Goal: Transaction & Acquisition: Purchase product/service

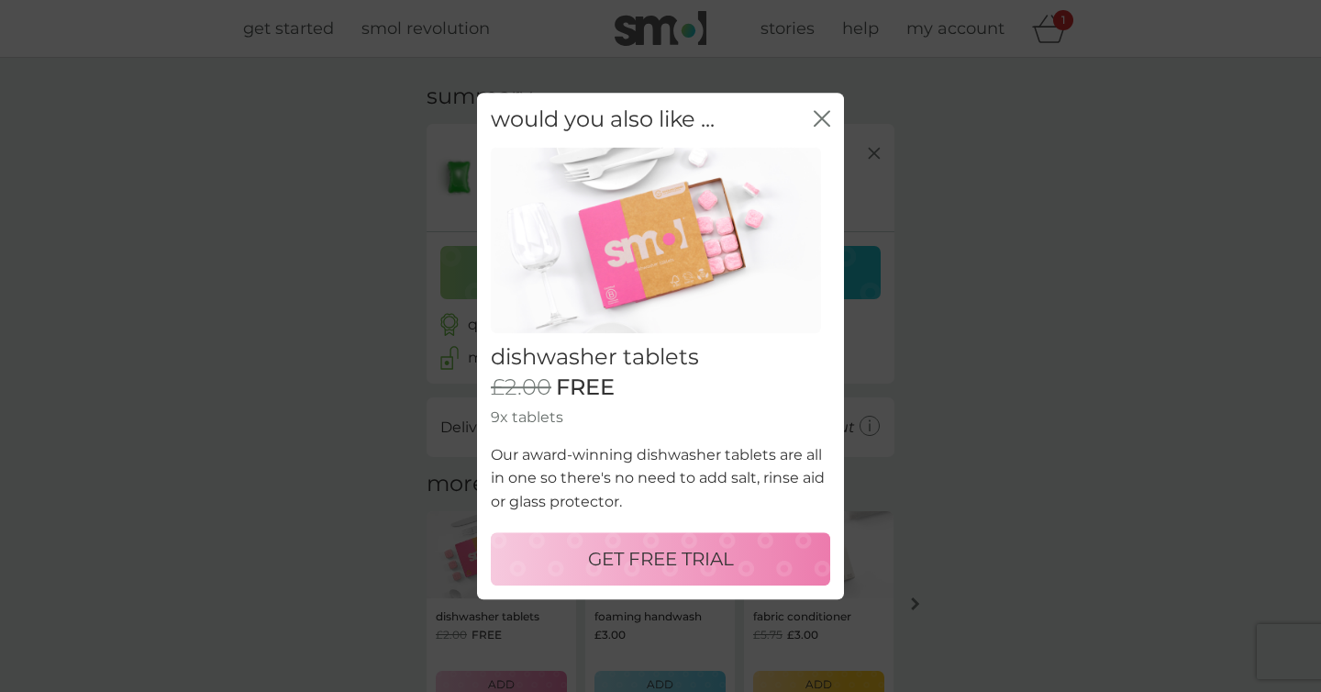
click at [675, 554] on p "GET FREE TRIAL" at bounding box center [661, 558] width 146 height 29
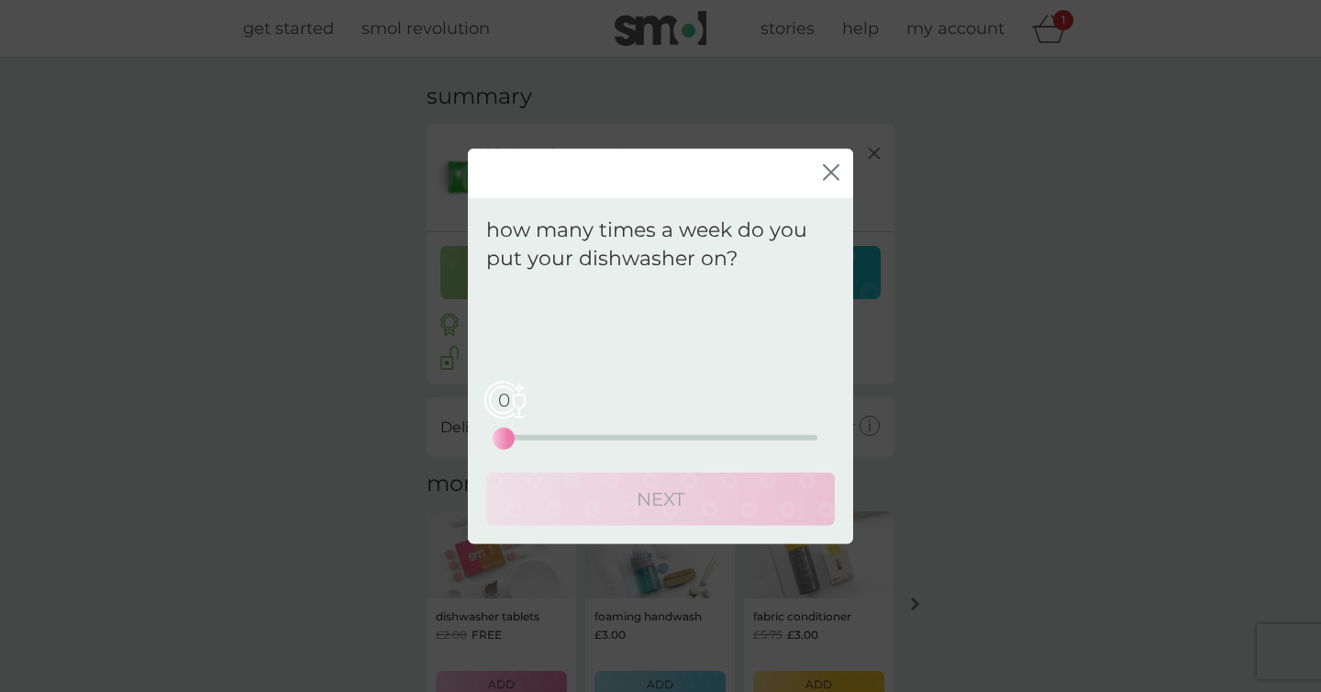
click at [546, 433] on div "0 0 12.5 25" at bounding box center [661, 411] width 314 height 74
click at [567, 437] on div "5 0 12.5 25" at bounding box center [661, 437] width 314 height 6
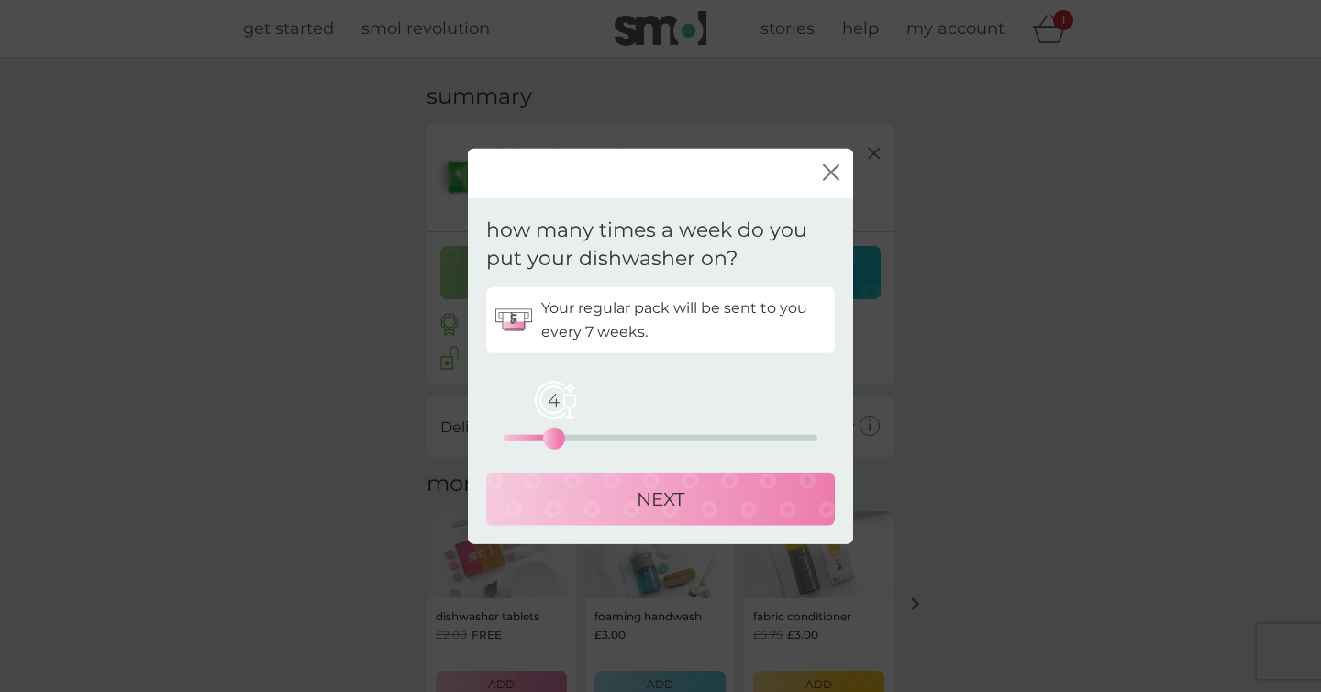
drag, startPoint x: 567, startPoint y: 437, endPoint x: 557, endPoint y: 437, distance: 10.1
click at [557, 437] on div "4" at bounding box center [553, 437] width 7 height 7
click at [669, 493] on p "NEXT" at bounding box center [661, 497] width 48 height 29
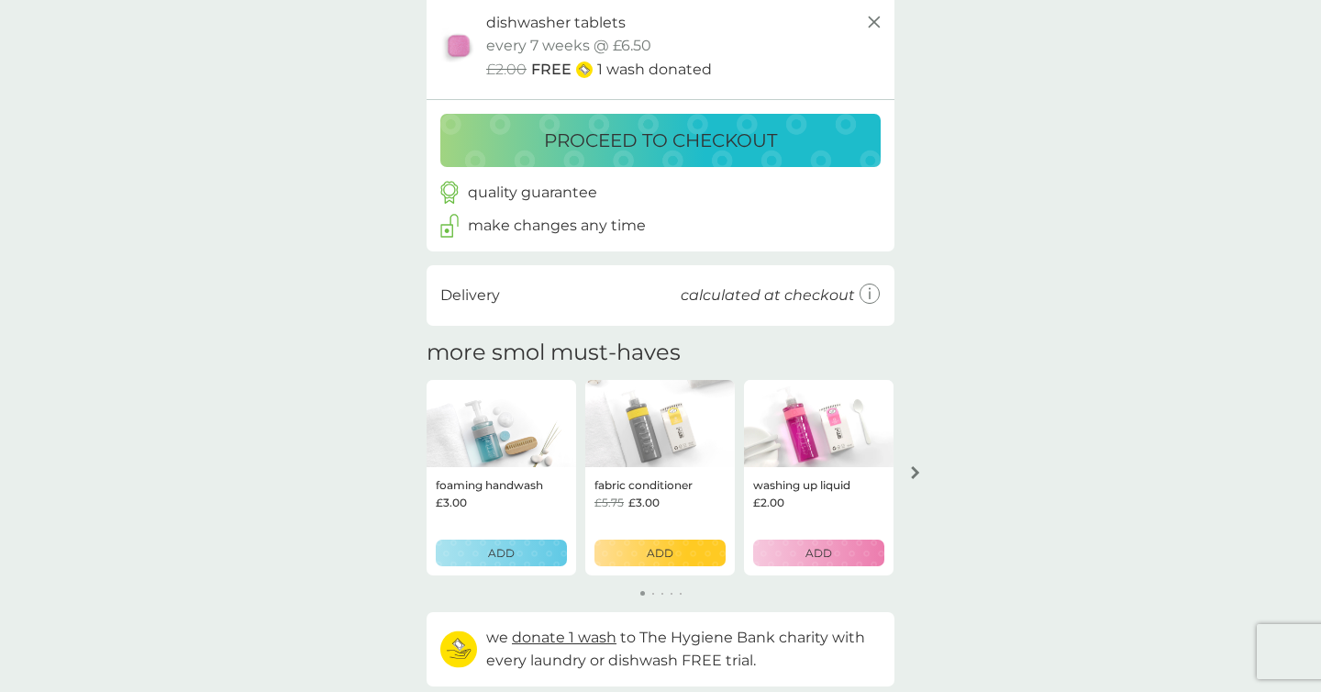
scroll to position [239, 0]
click at [916, 468] on icon "arrow right" at bounding box center [915, 471] width 9 height 13
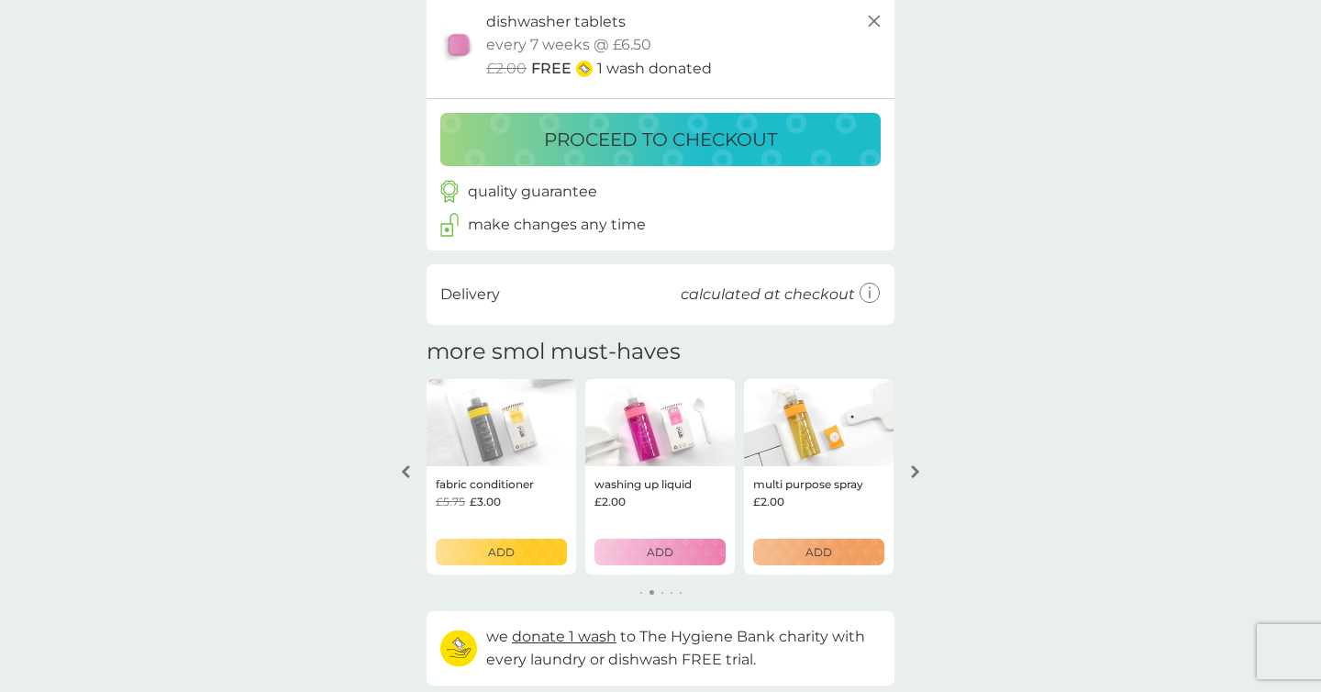
click at [916, 468] on icon "arrow right" at bounding box center [915, 471] width 9 height 13
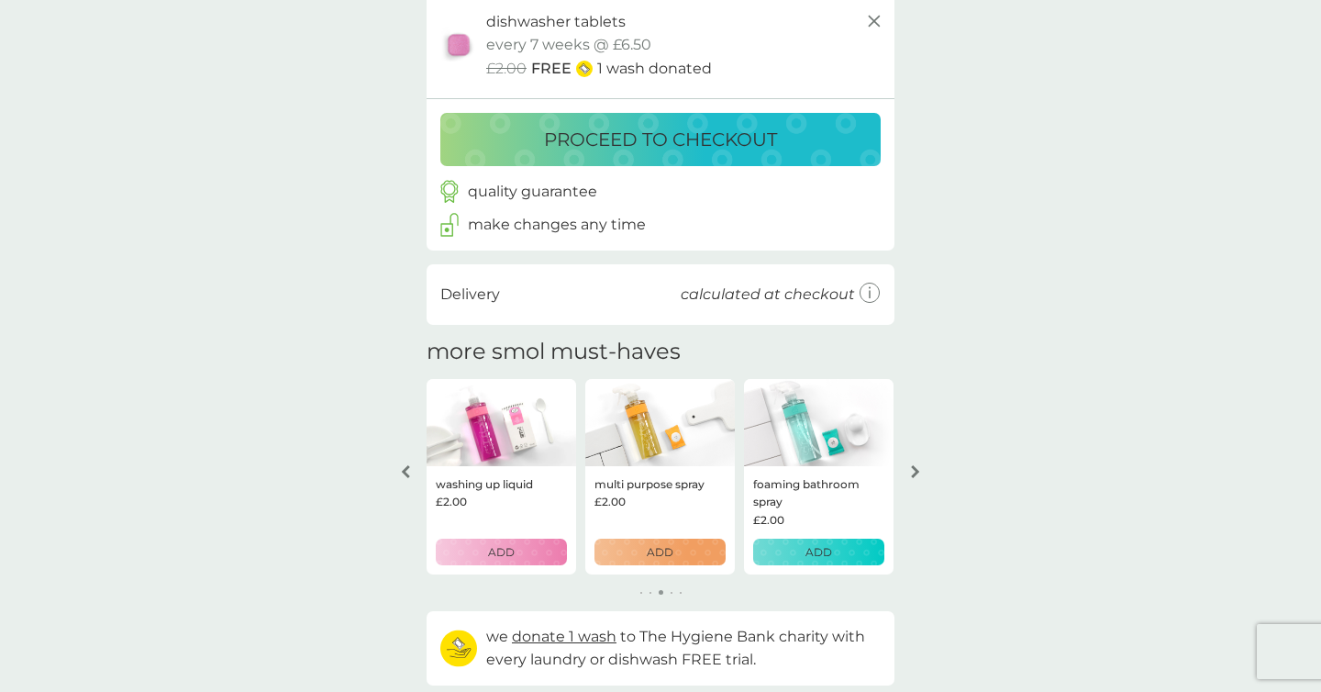
click at [916, 468] on icon "arrow right" at bounding box center [915, 471] width 9 height 13
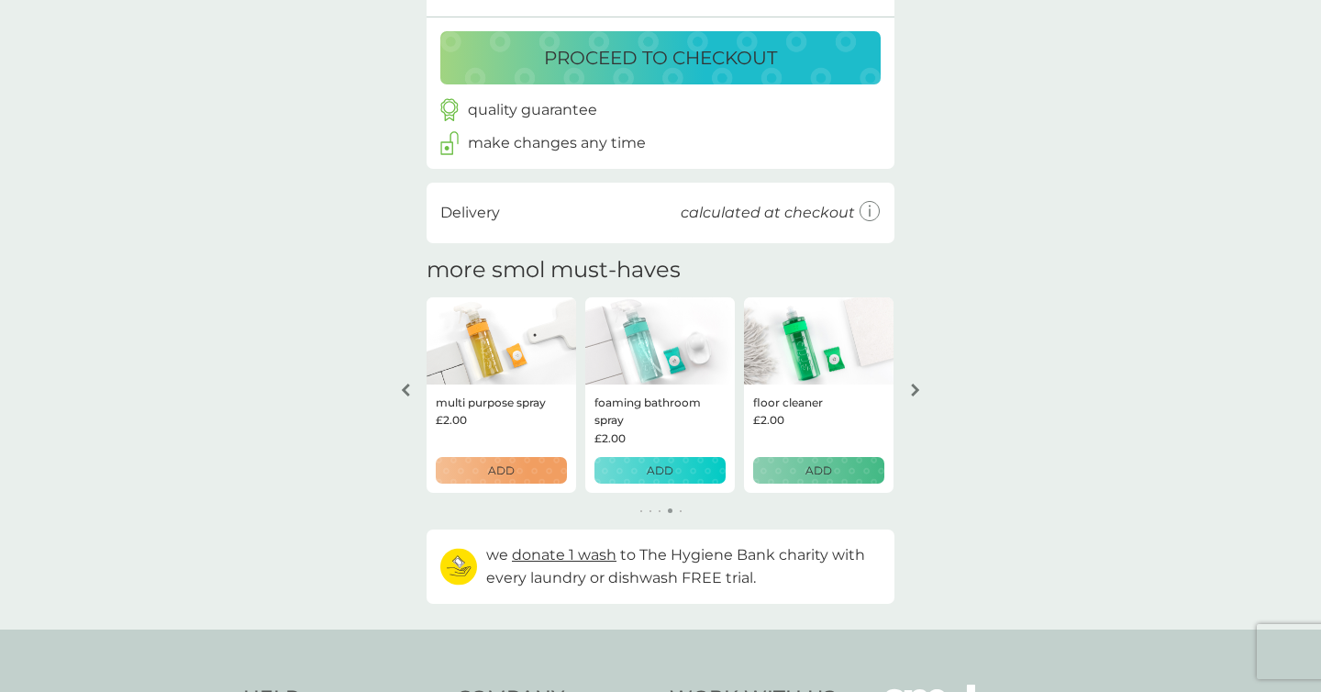
scroll to position [320, 0]
click at [872, 203] on icon at bounding box center [870, 212] width 19 height 19
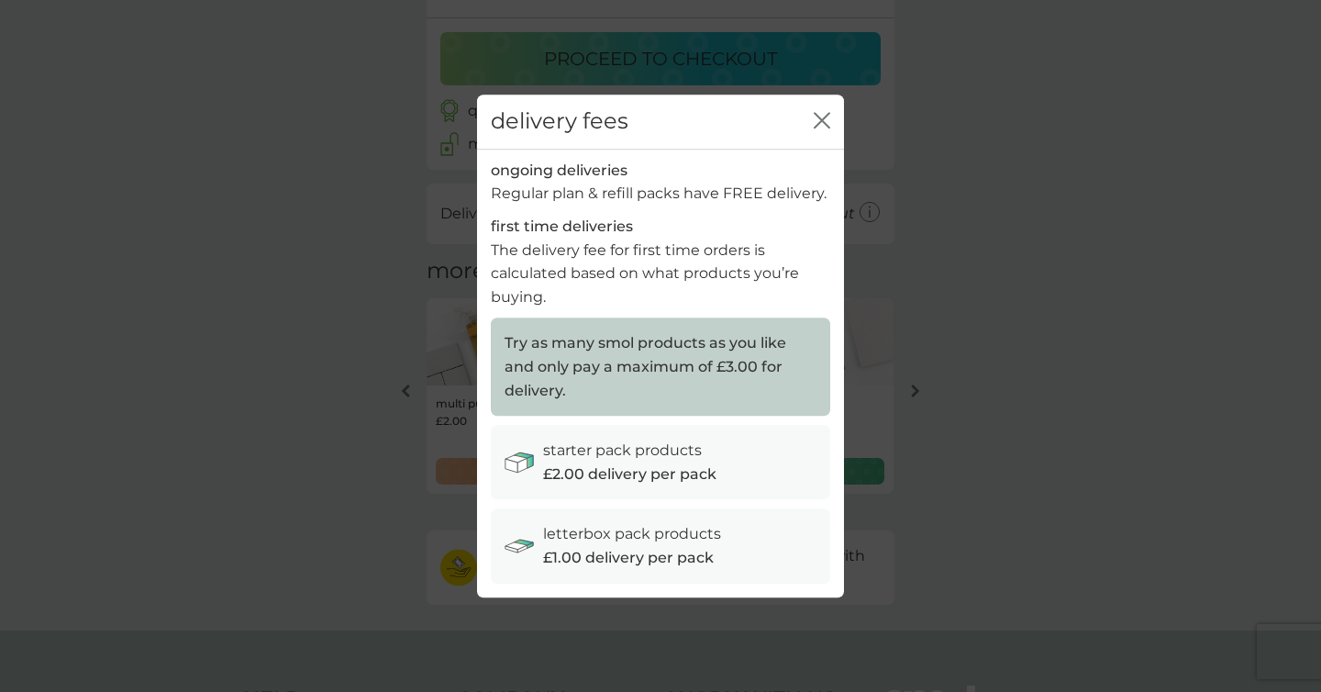
click at [820, 123] on icon "close" at bounding box center [822, 120] width 17 height 17
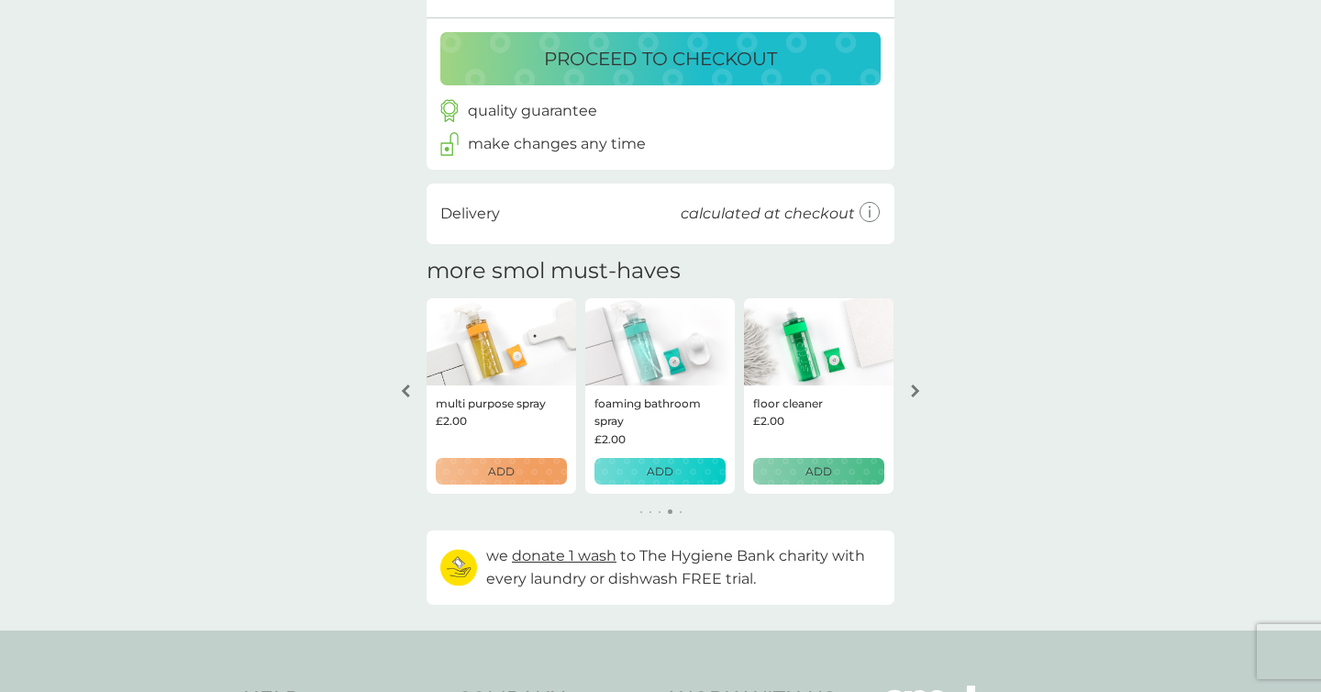
click at [917, 396] on icon "arrow right" at bounding box center [915, 390] width 9 height 13
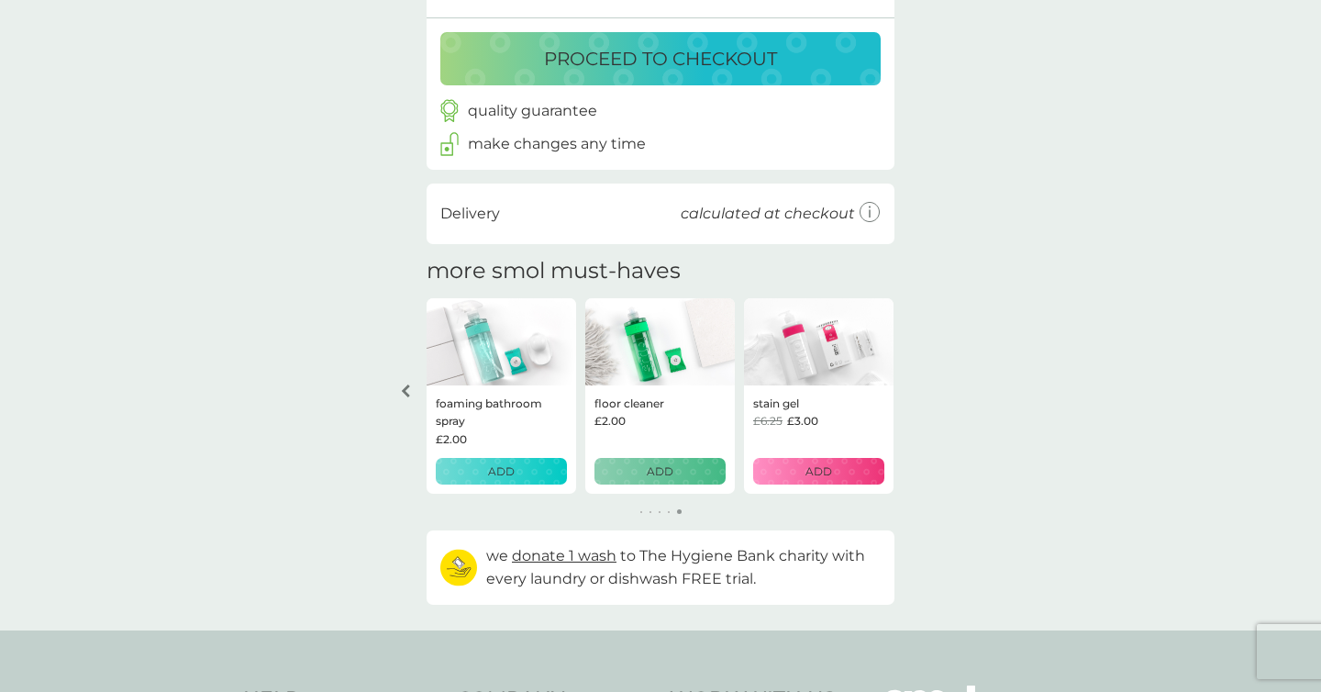
click at [407, 393] on icon "arrow left" at bounding box center [406, 390] width 8 height 13
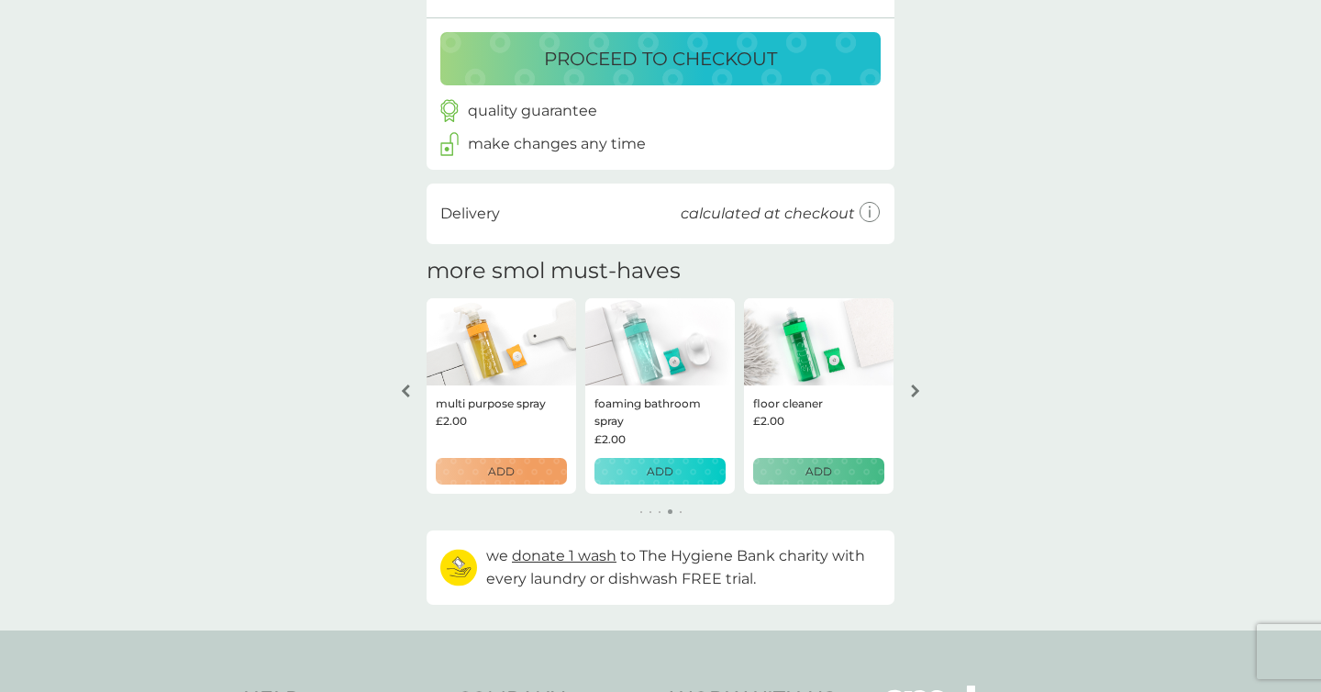
click at [407, 393] on icon "arrow left" at bounding box center [406, 390] width 8 height 13
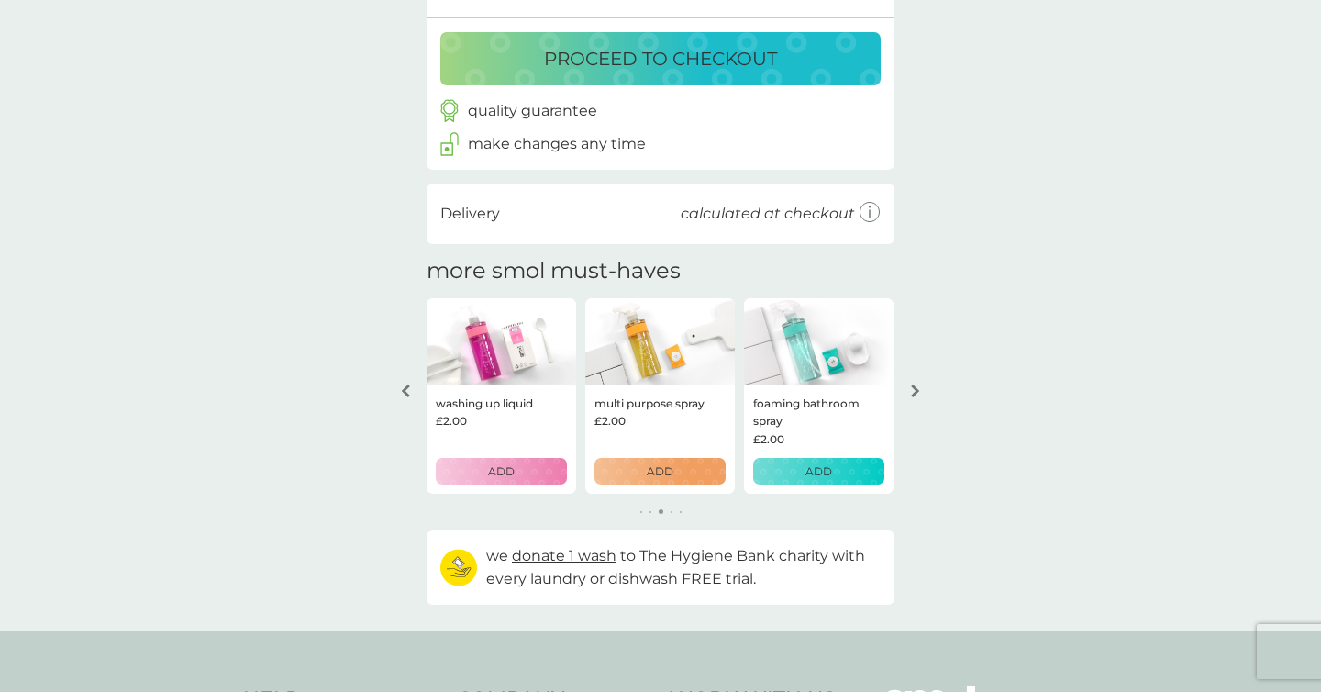
click at [407, 393] on icon "arrow left" at bounding box center [406, 390] width 8 height 13
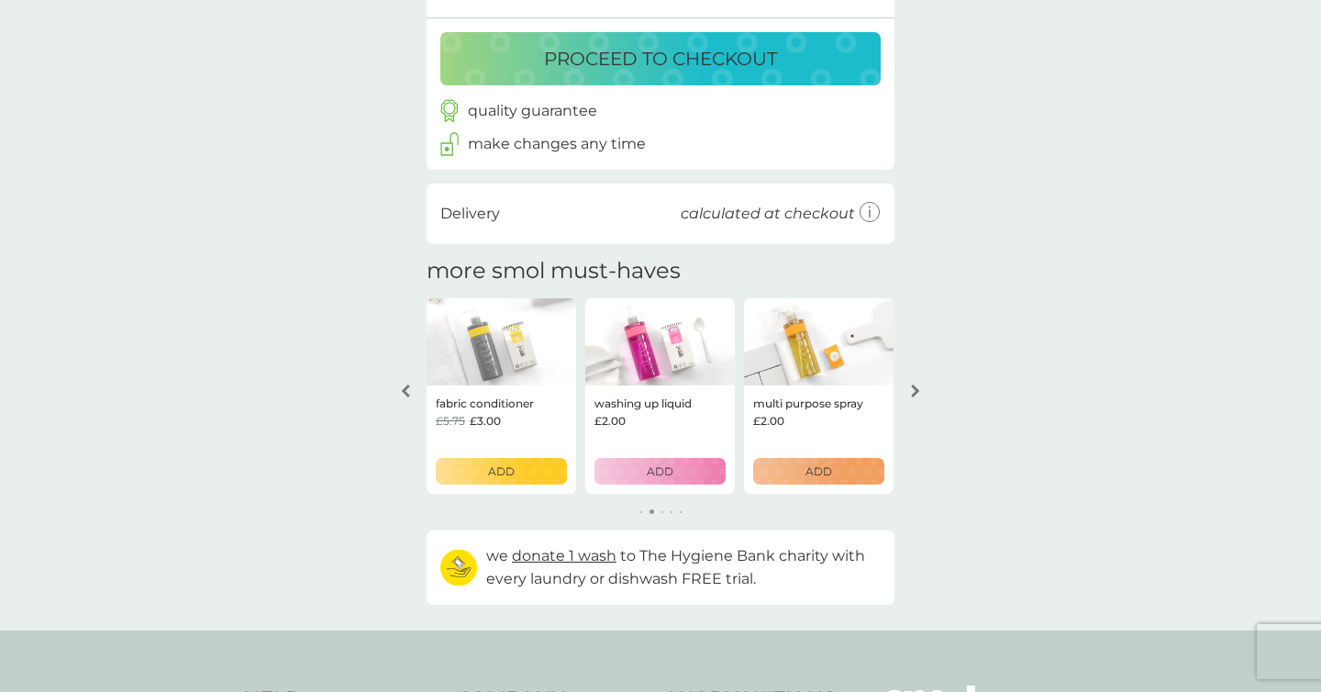
click at [407, 393] on icon "arrow left" at bounding box center [406, 390] width 8 height 13
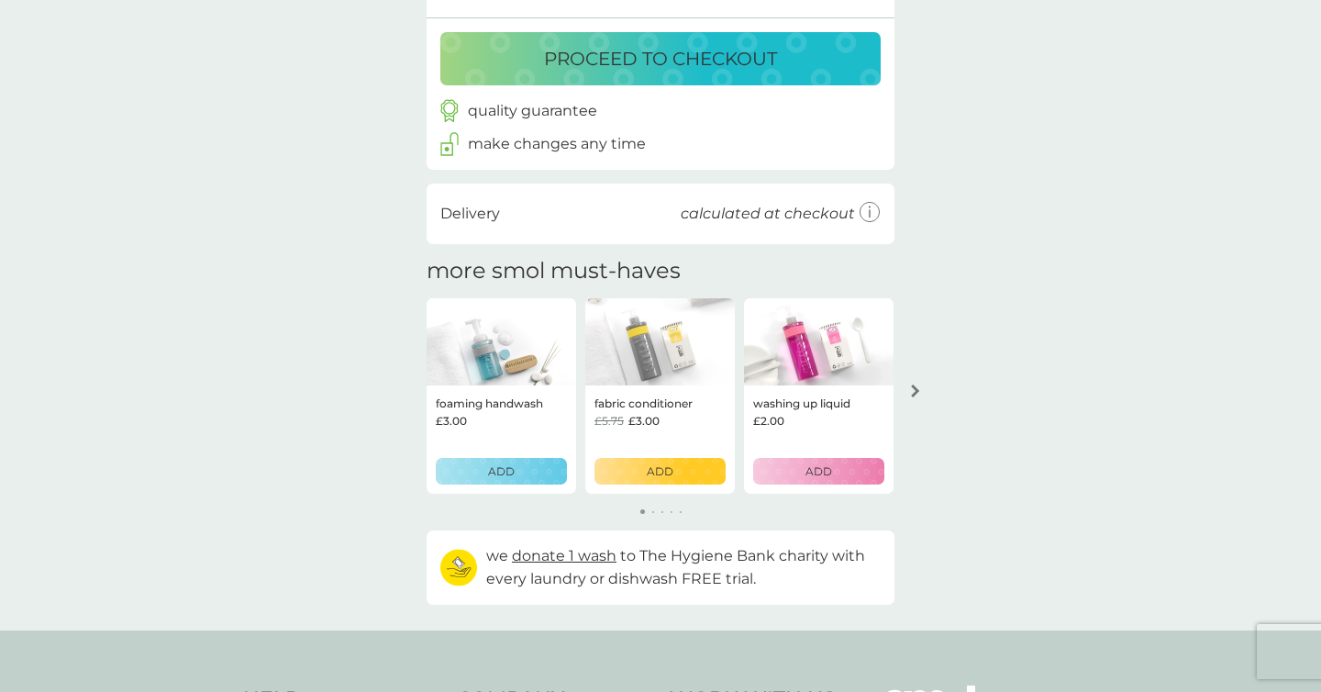
click at [407, 393] on div "your basket summary bio laundry capsules trial pack every 12 weeks @ £6.00 £2.0…" at bounding box center [660, 184] width 1321 height 893
click at [911, 396] on icon "arrow right" at bounding box center [915, 390] width 9 height 13
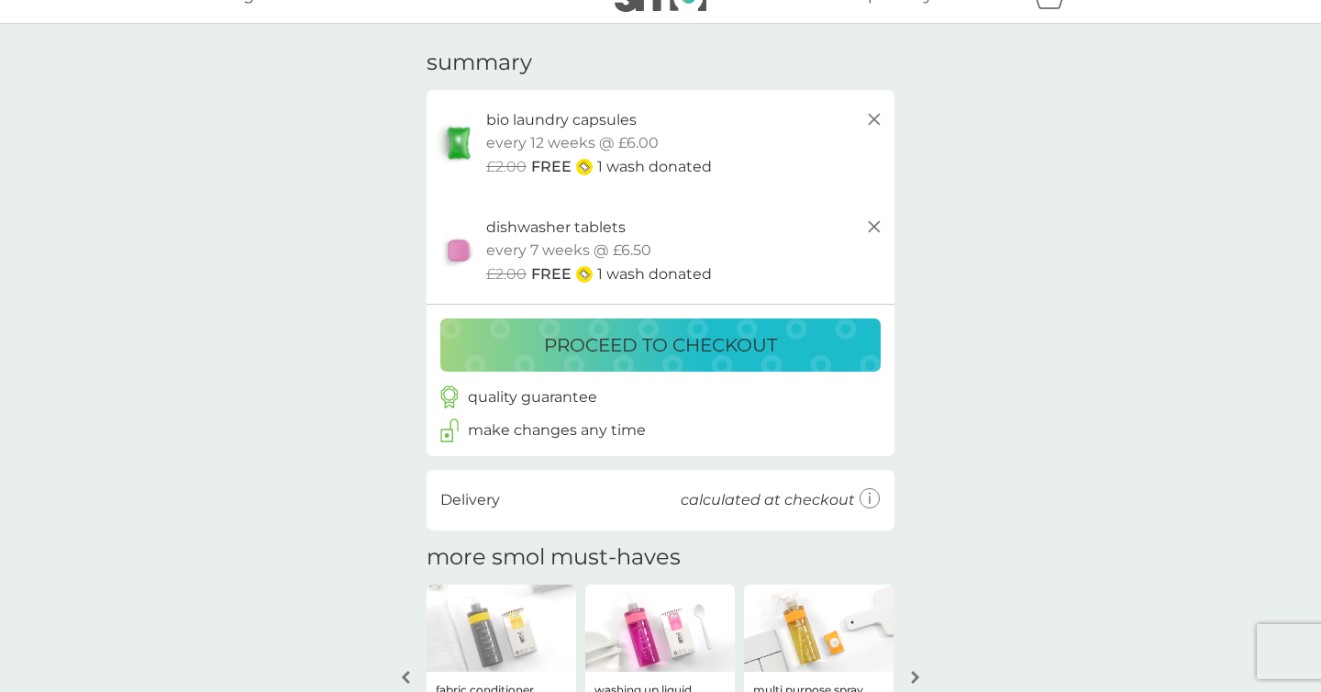
scroll to position [37, 0]
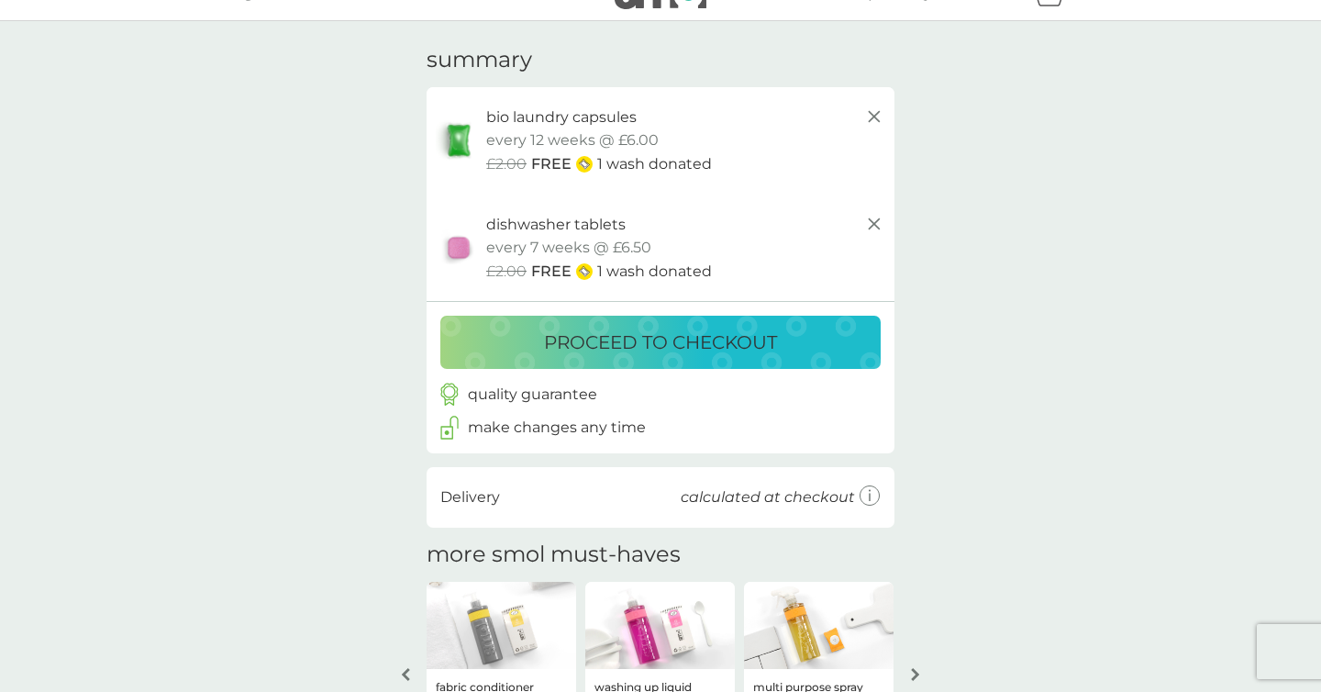
click at [692, 340] on p "proceed to checkout" at bounding box center [660, 342] width 233 height 29
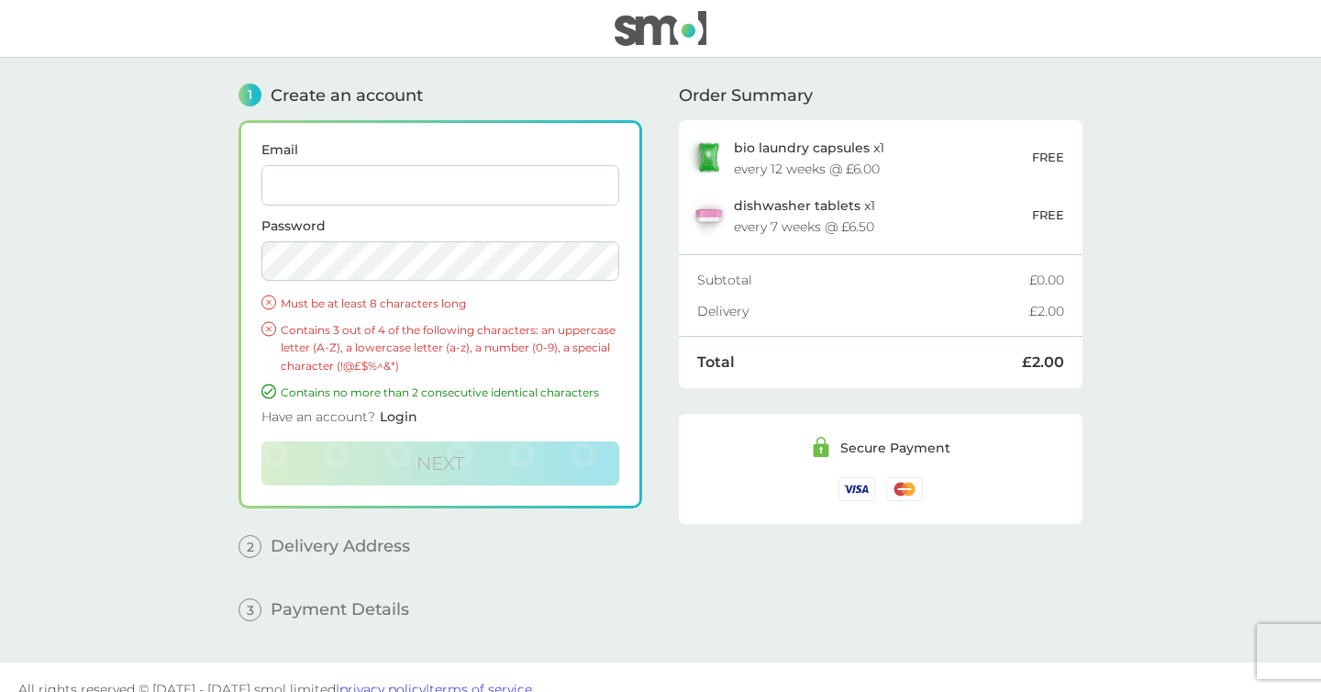
click at [551, 200] on input "Email" at bounding box center [440, 185] width 358 height 40
type input "[EMAIL_ADDRESS][DOMAIN_NAME]"
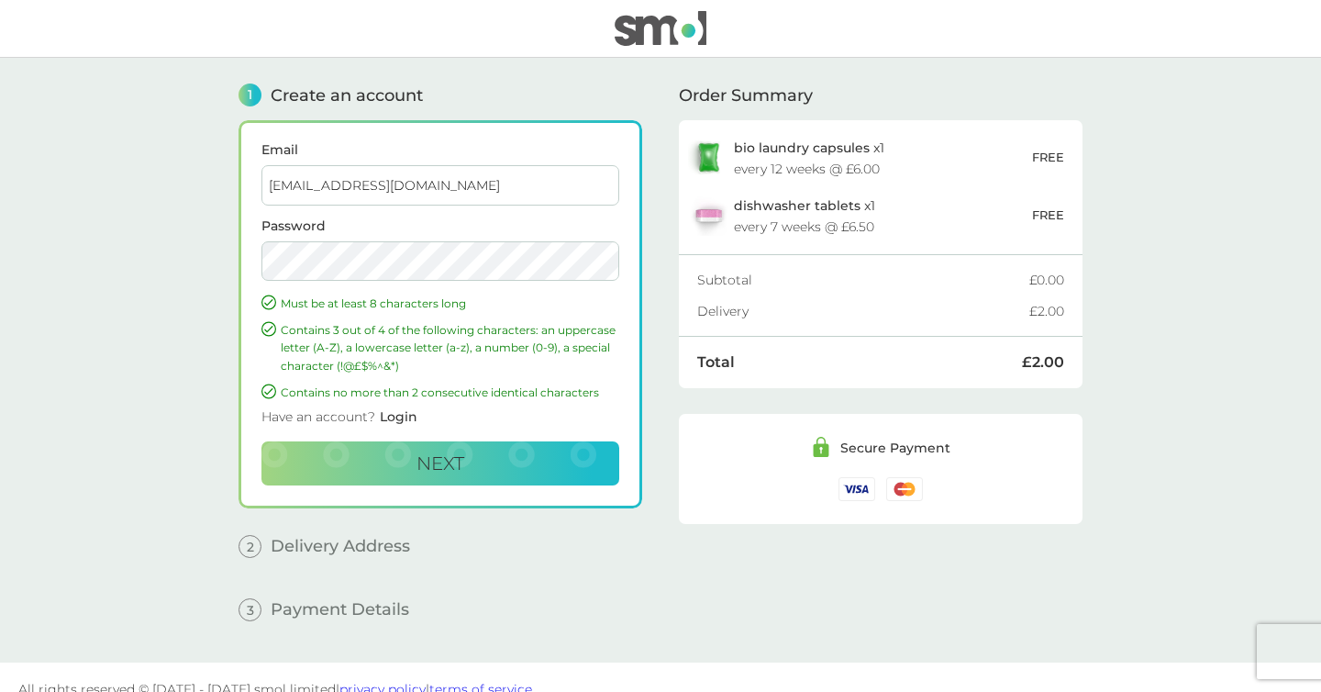
scroll to position [4, 0]
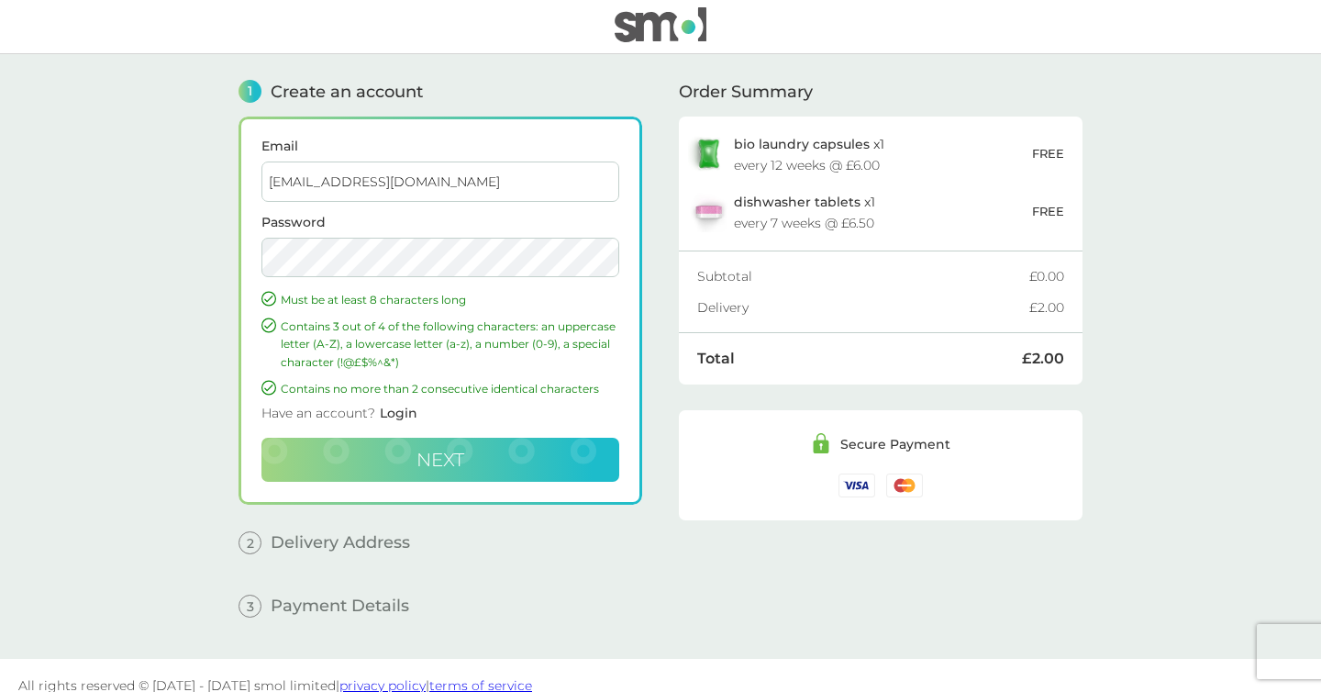
click at [552, 456] on button "Next" at bounding box center [440, 460] width 358 height 44
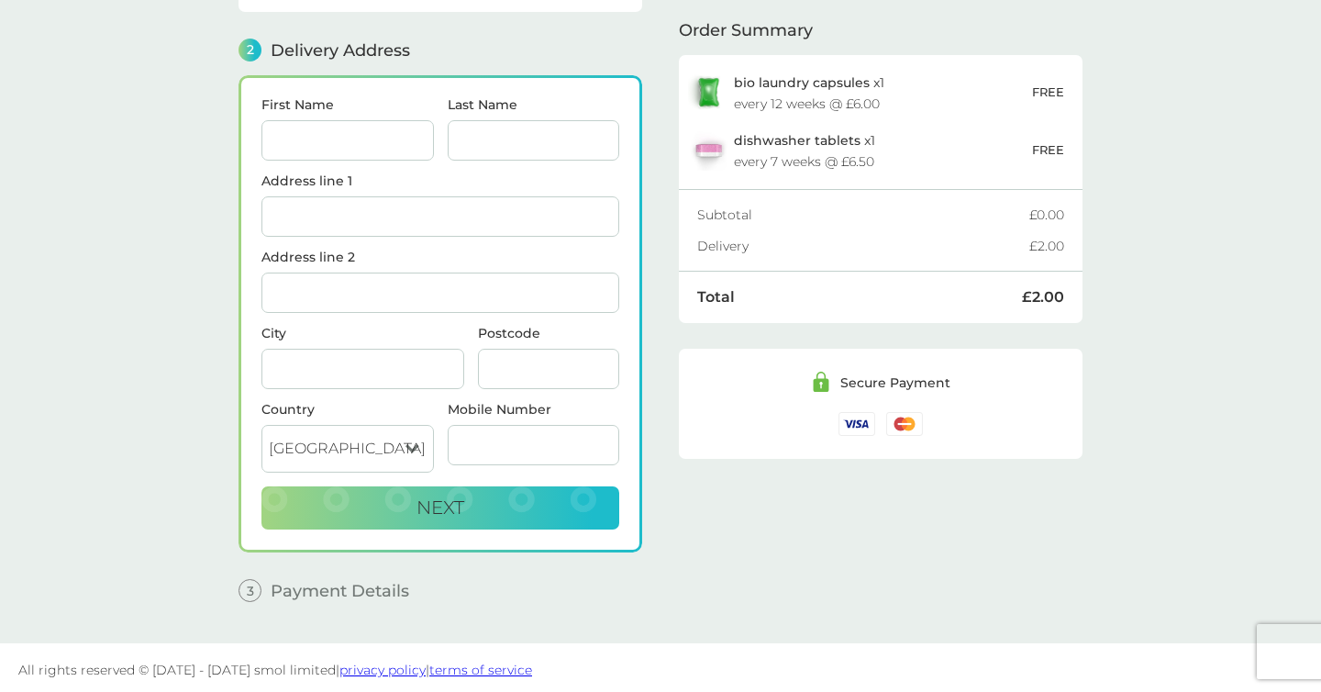
scroll to position [215, 0]
click at [383, 127] on input "First Name" at bounding box center [347, 139] width 172 height 40
type input "El"
type input "[PERSON_NAME]"
type input "1 Exmouth Close"
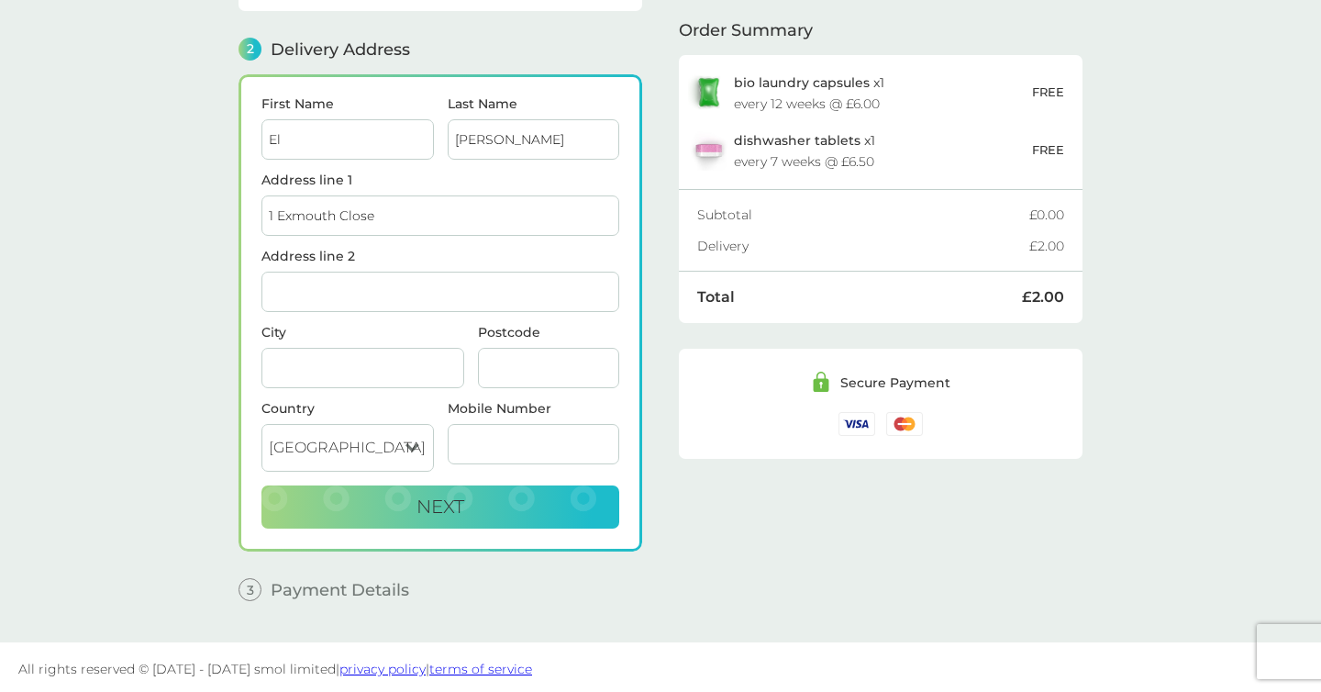
type input "Hethersett"
type input "[GEOGRAPHIC_DATA]"
type input "NR9 3LF"
type input "07821711693"
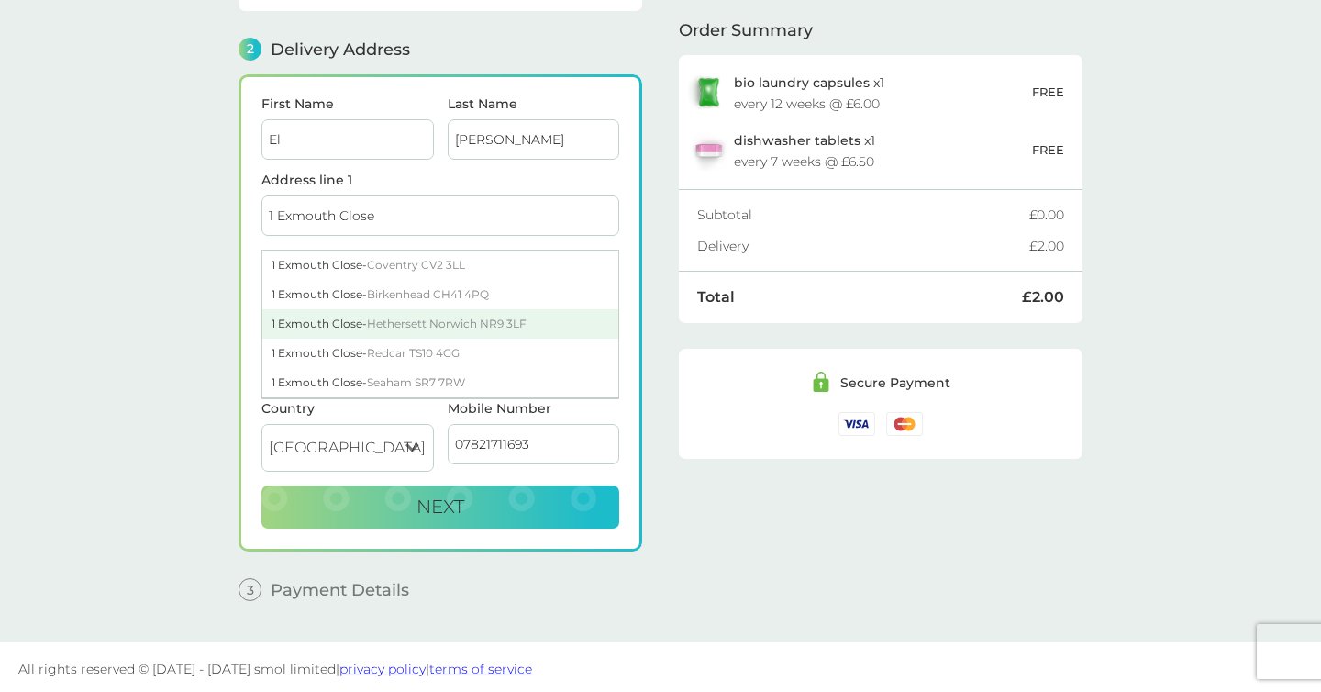
click at [523, 318] on span "Hethersett Norwich NR9 3LF" at bounding box center [447, 324] width 160 height 14
type input "1 Exmouth Close, Hethersett"
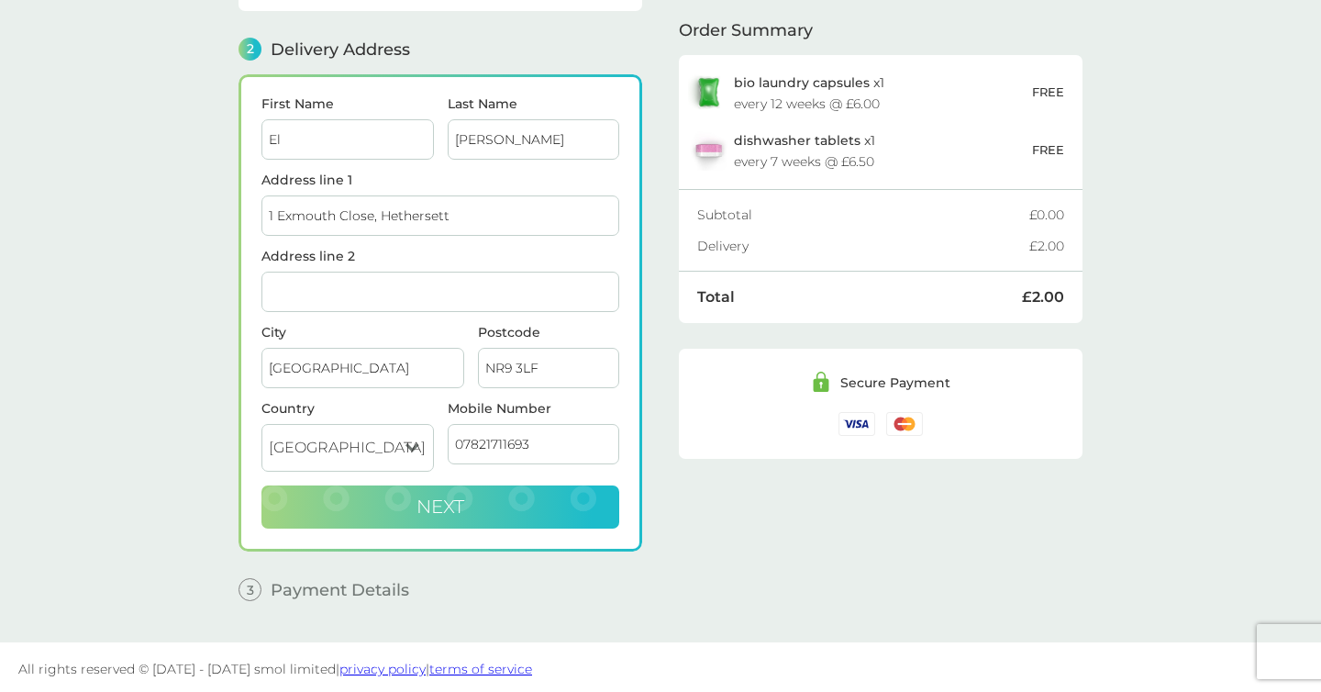
click at [465, 498] on button "Next" at bounding box center [440, 507] width 358 height 44
checkbox input "true"
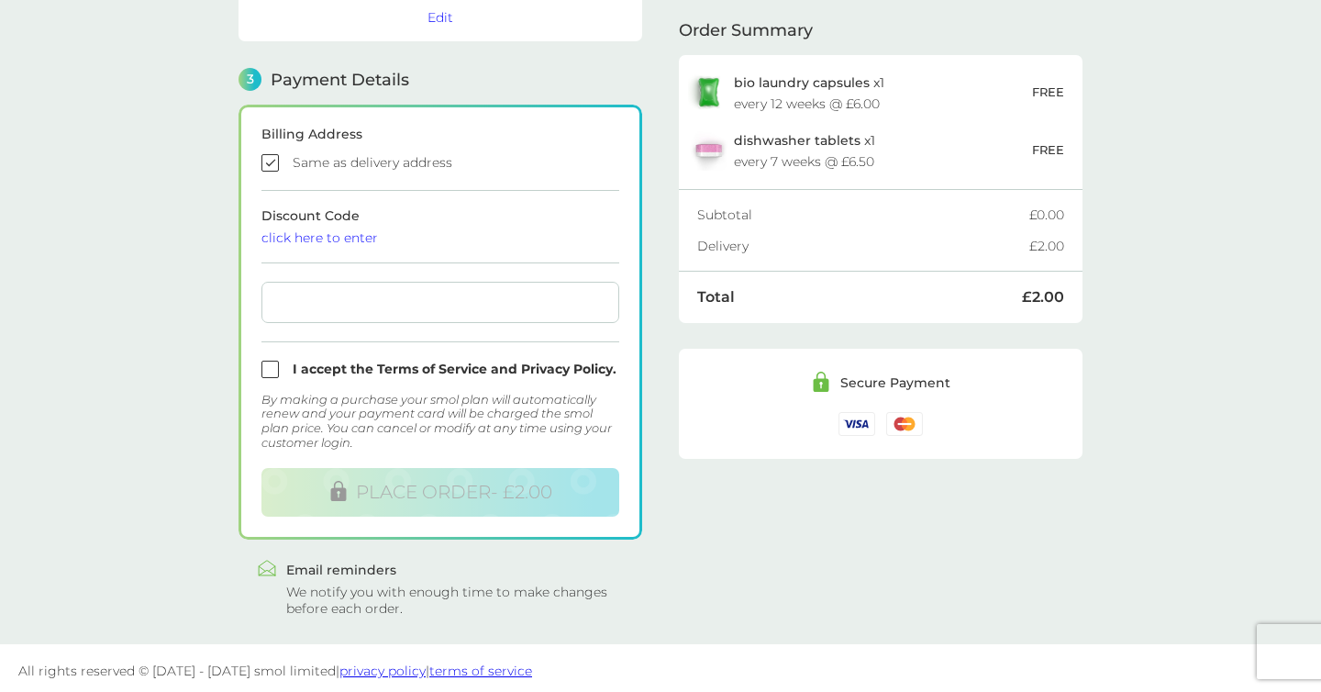
scroll to position [470, 0]
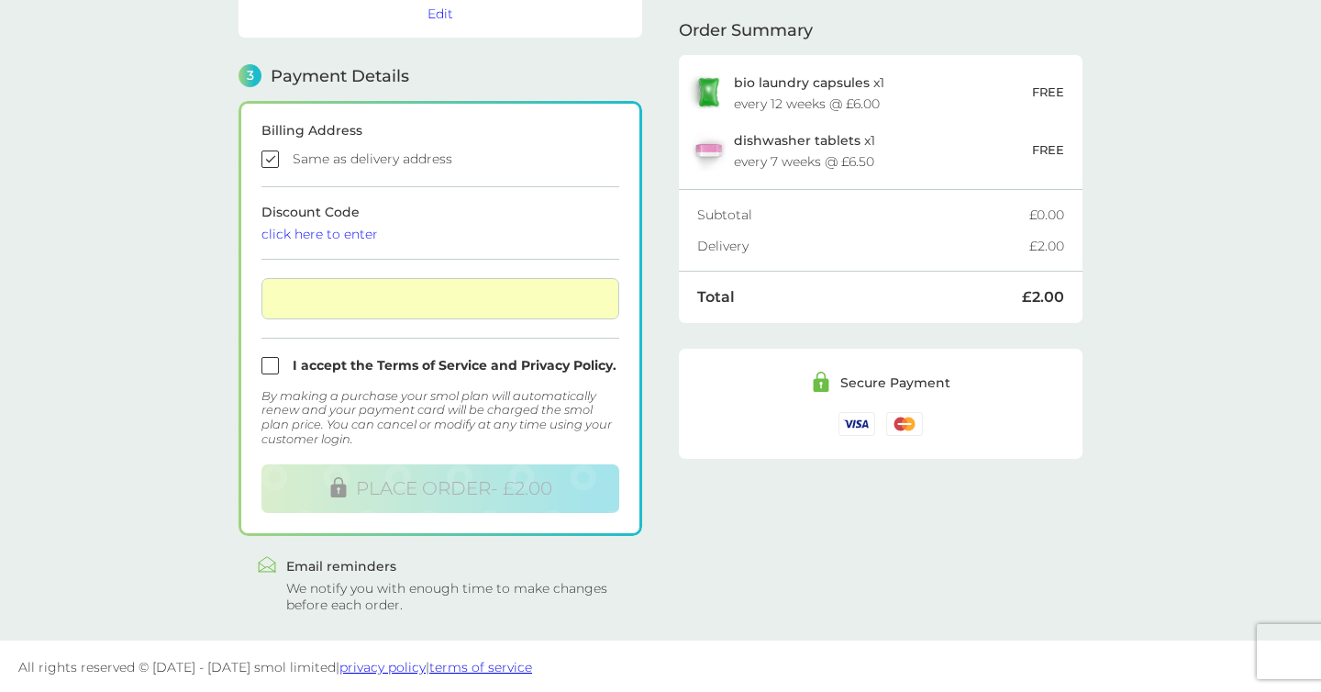
click at [273, 364] on input "checkbox" at bounding box center [440, 365] width 358 height 17
checkbox input "true"
click at [312, 235] on div "click here to enter" at bounding box center [440, 234] width 358 height 13
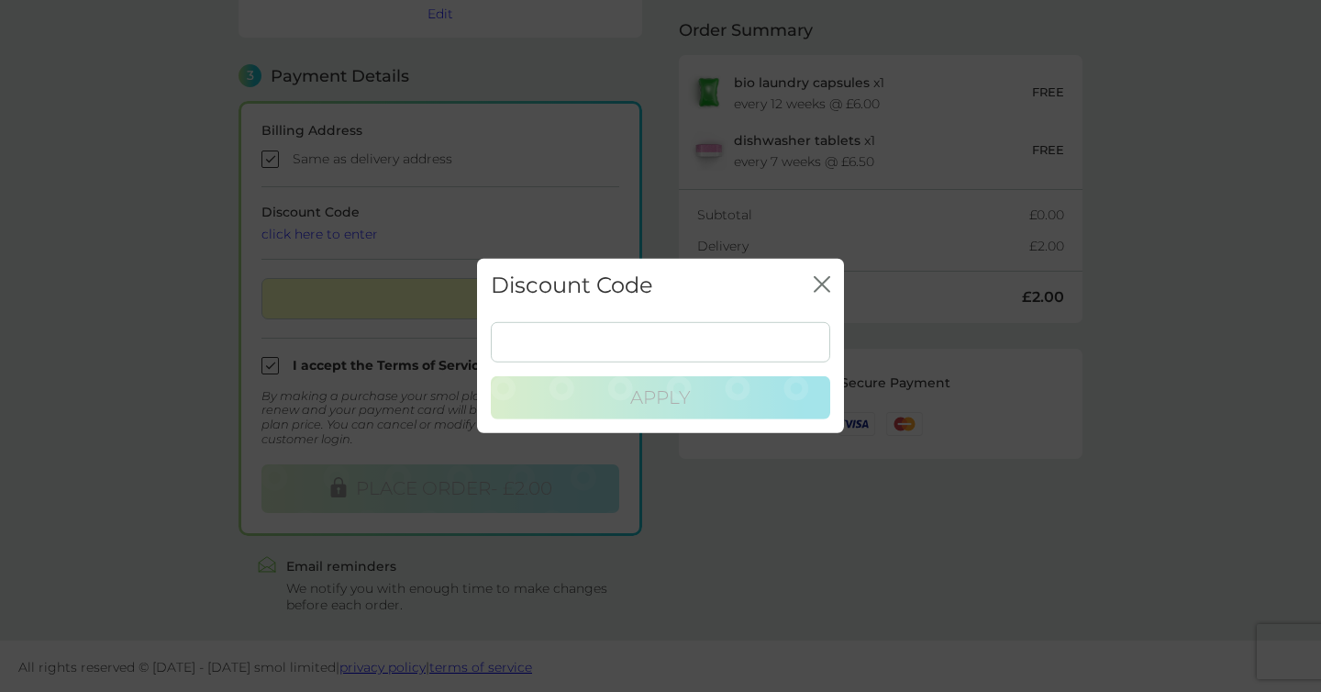
click at [633, 341] on input at bounding box center [660, 342] width 339 height 40
click at [816, 287] on icon "close" at bounding box center [822, 284] width 17 height 17
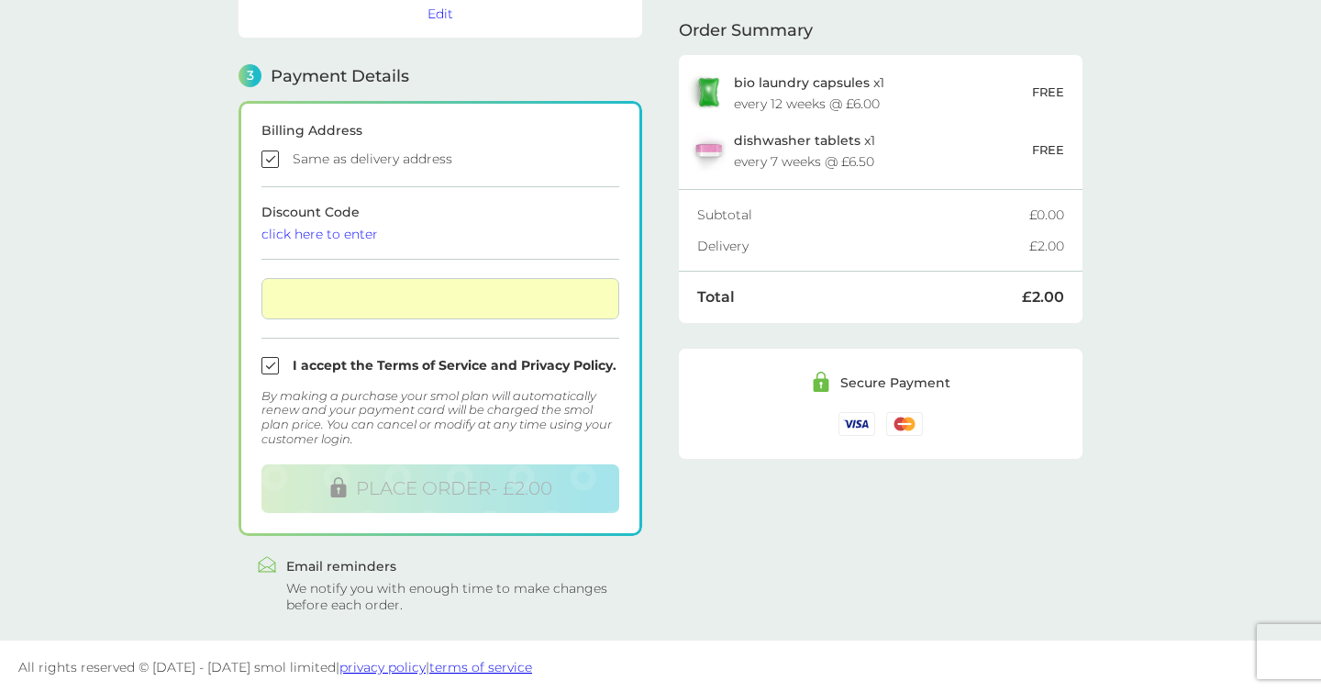
click at [456, 409] on div "By making a purchase your smol plan will automatically renew and your payment c…" at bounding box center [440, 417] width 358 height 57
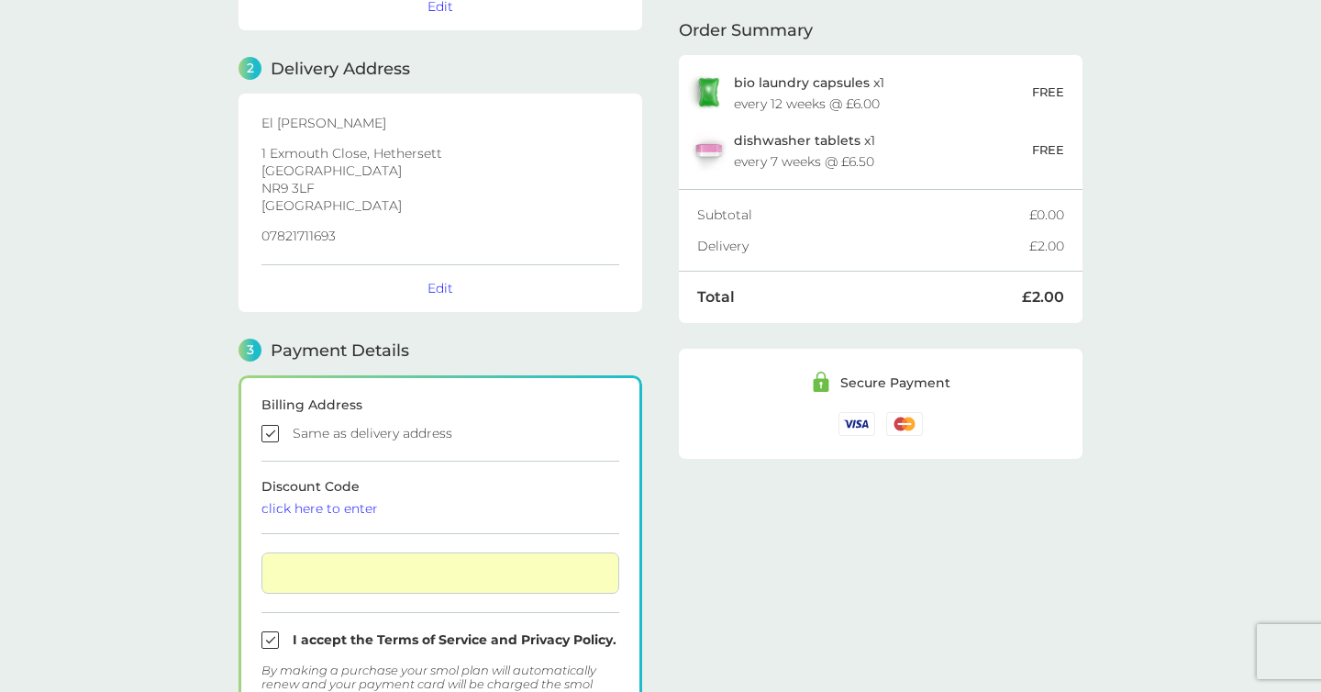
scroll to position [0, 0]
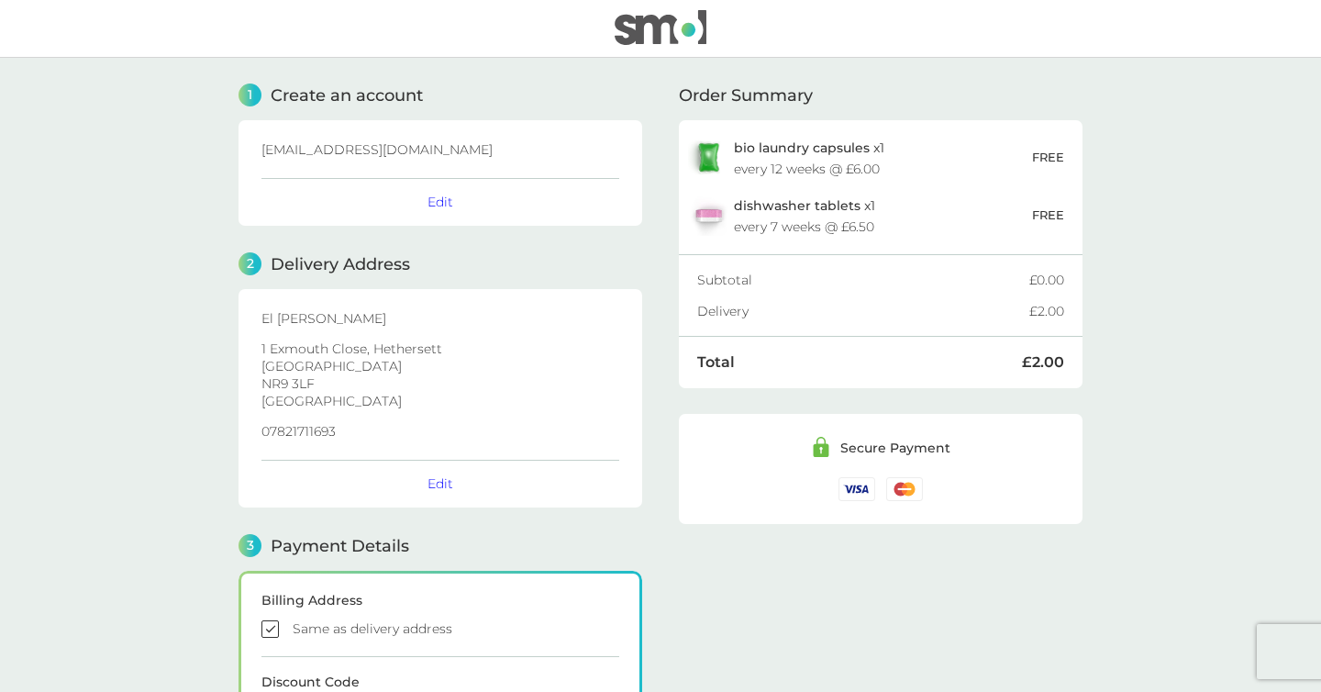
click at [464, 385] on p "NR9 3LF" at bounding box center [440, 383] width 358 height 13
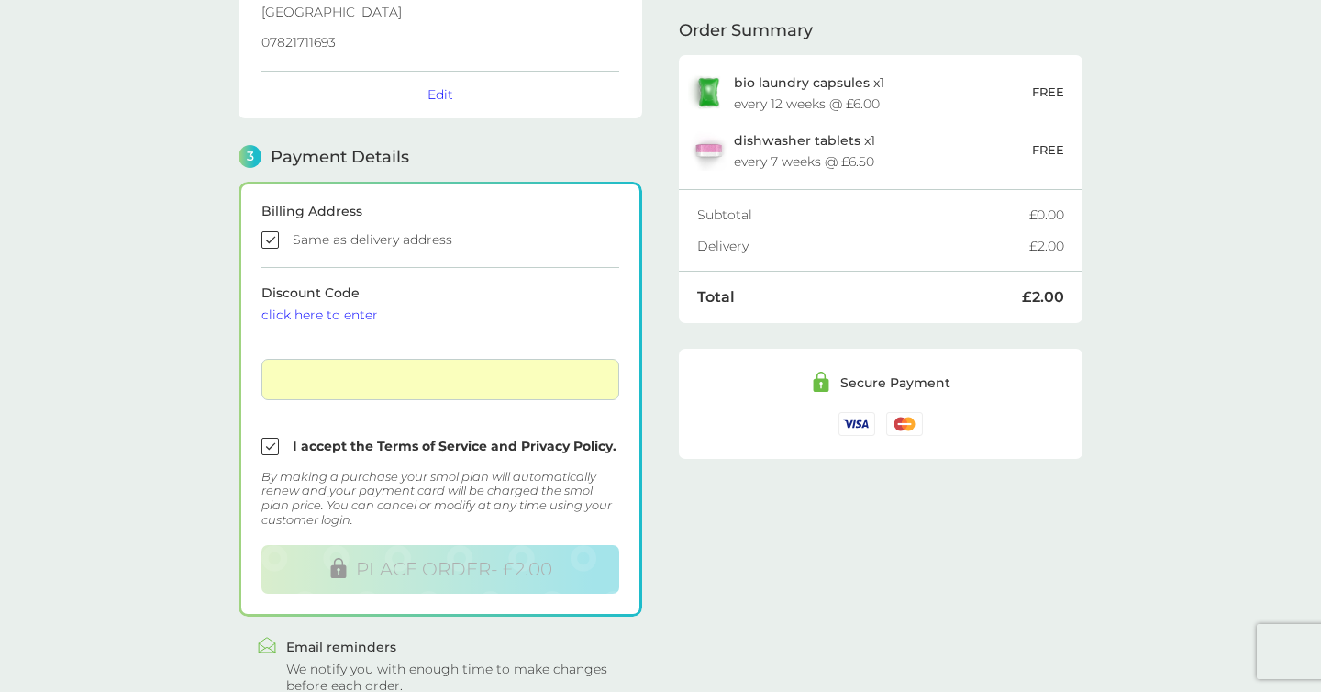
scroll to position [414, 0]
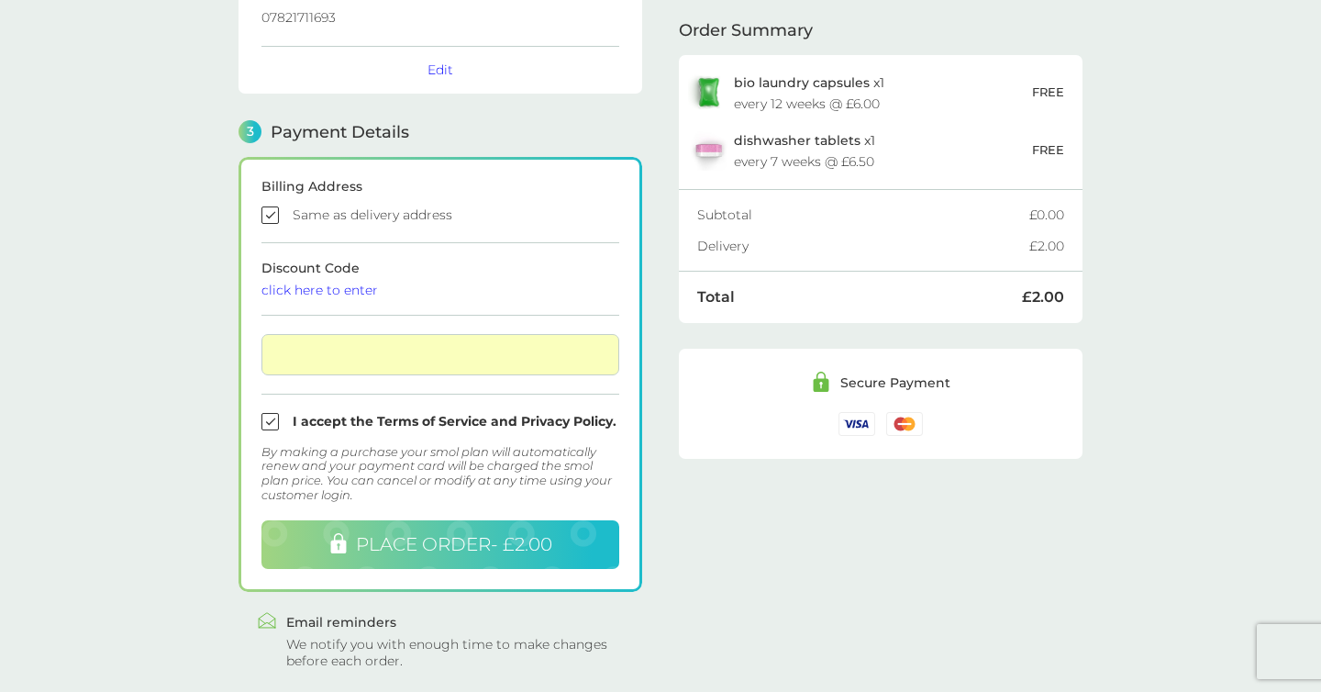
click at [461, 540] on span "PLACE ORDER - £2.00" at bounding box center [454, 544] width 196 height 22
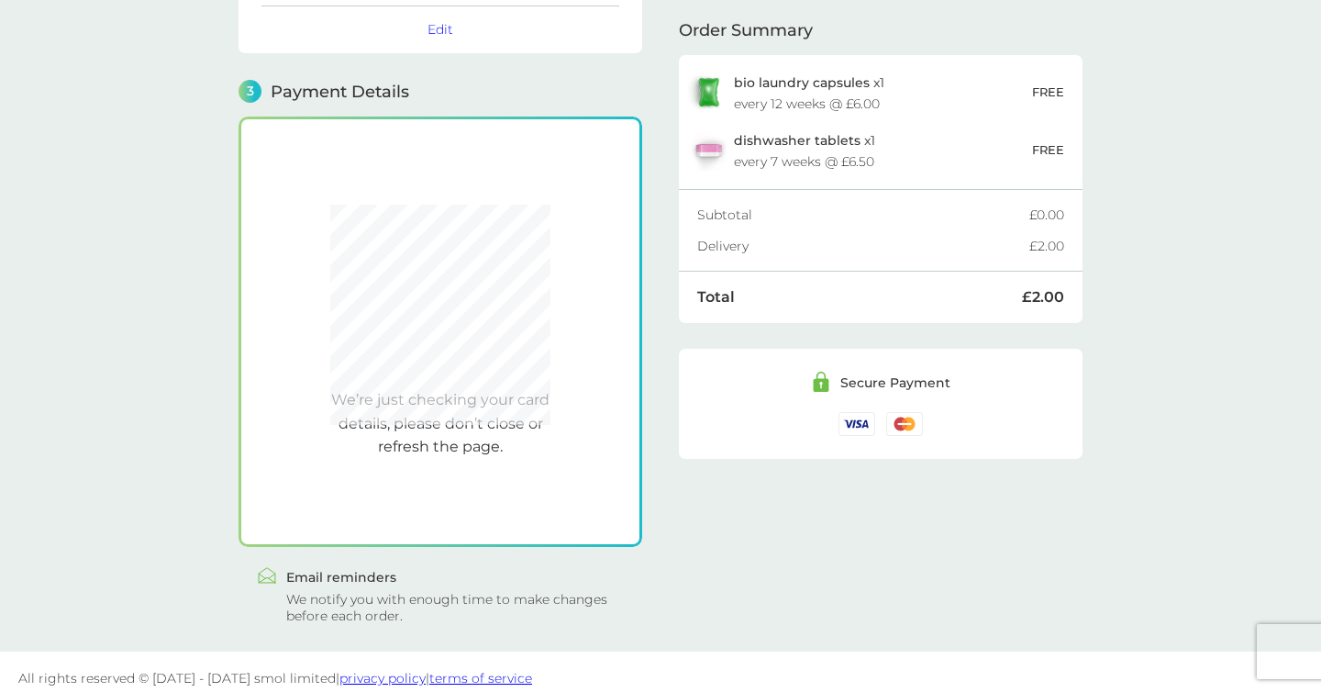
scroll to position [447, 0]
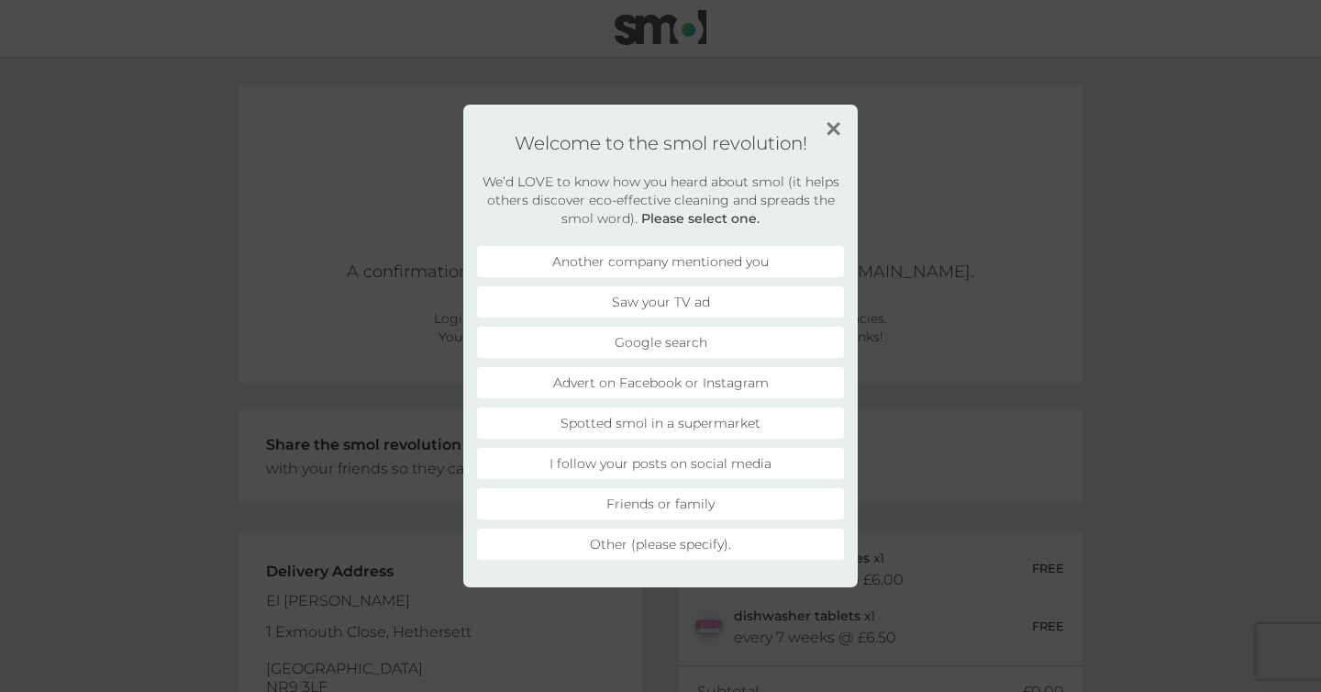
click at [835, 133] on img at bounding box center [834, 129] width 14 height 14
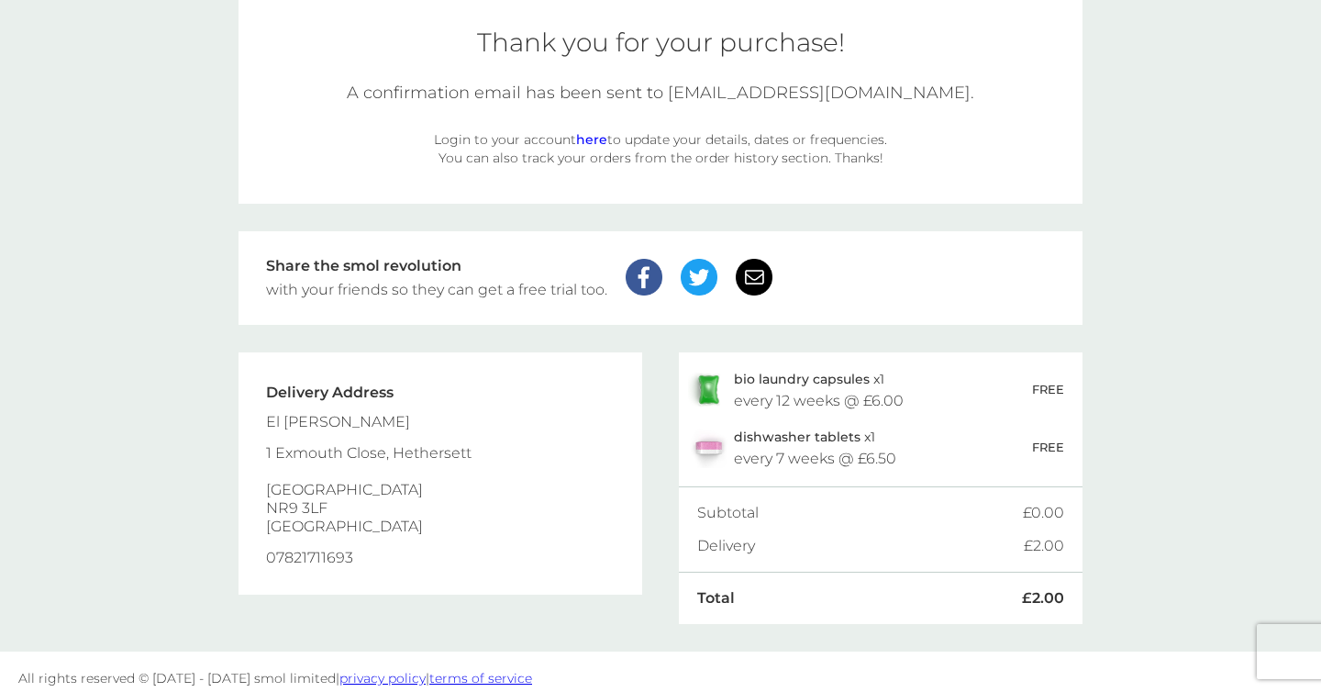
scroll to position [192, 0]
